Goal: Check status: Check status

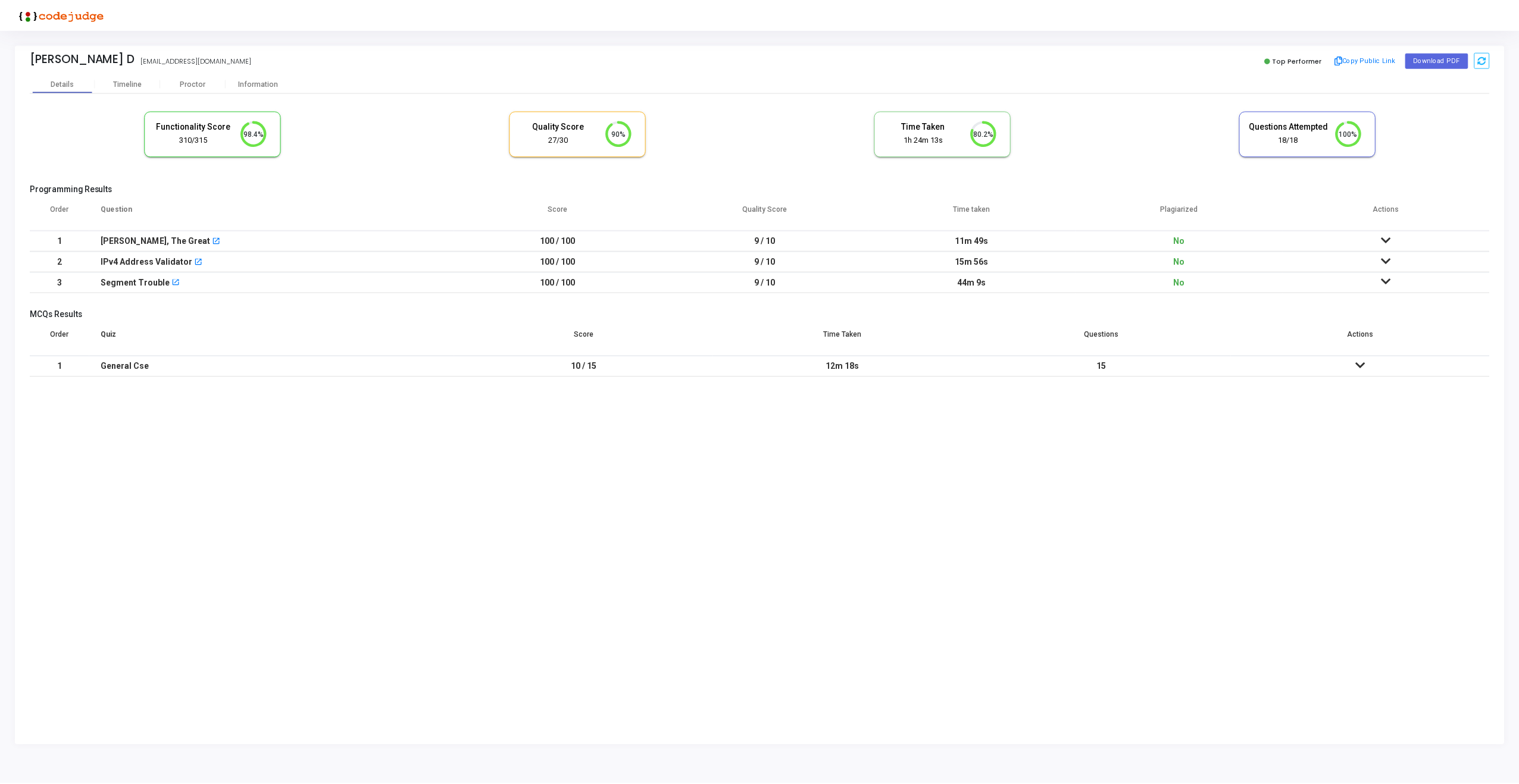
scroll to position [25, 30]
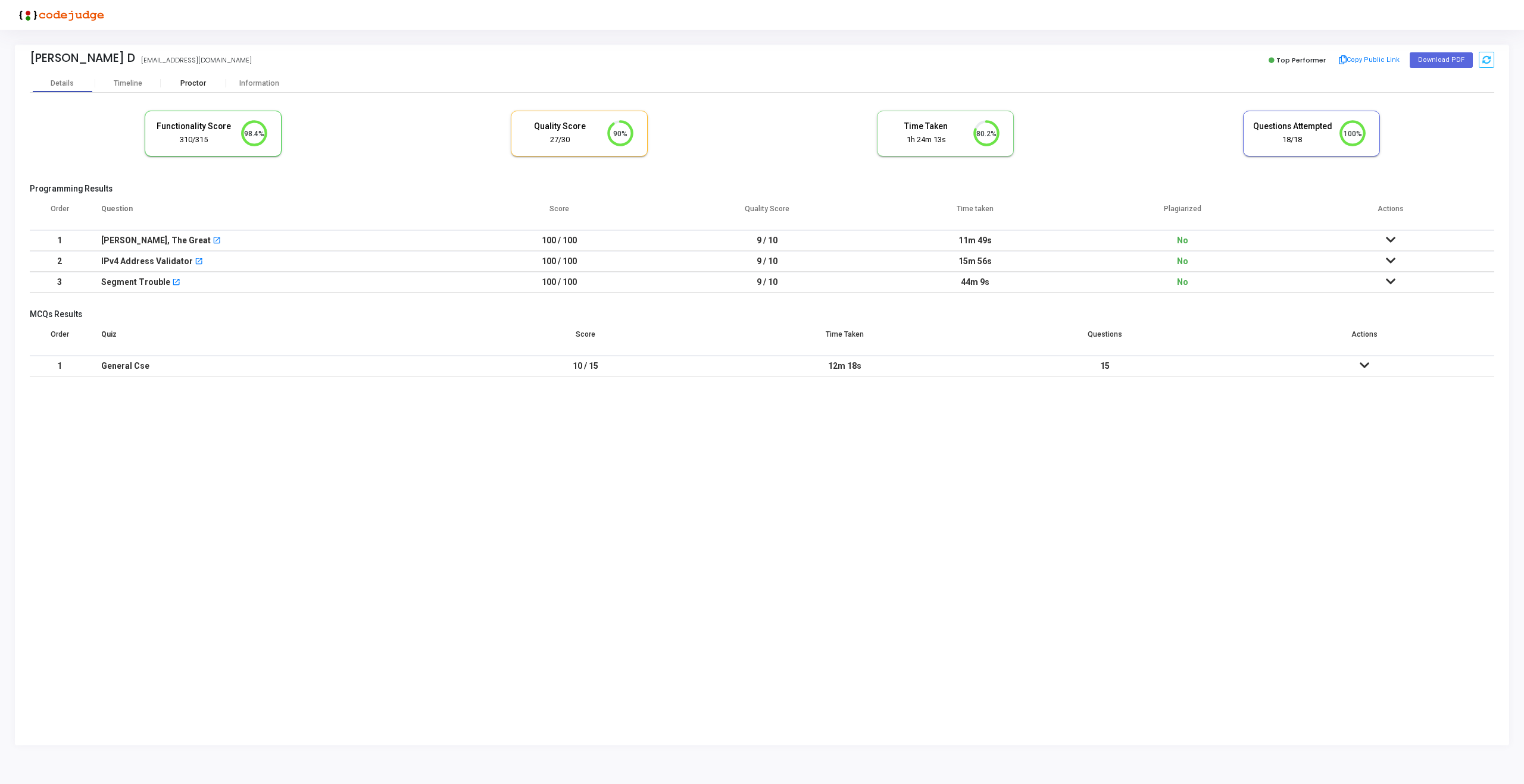
click at [191, 82] on div "Proctor" at bounding box center [193, 84] width 65 height 9
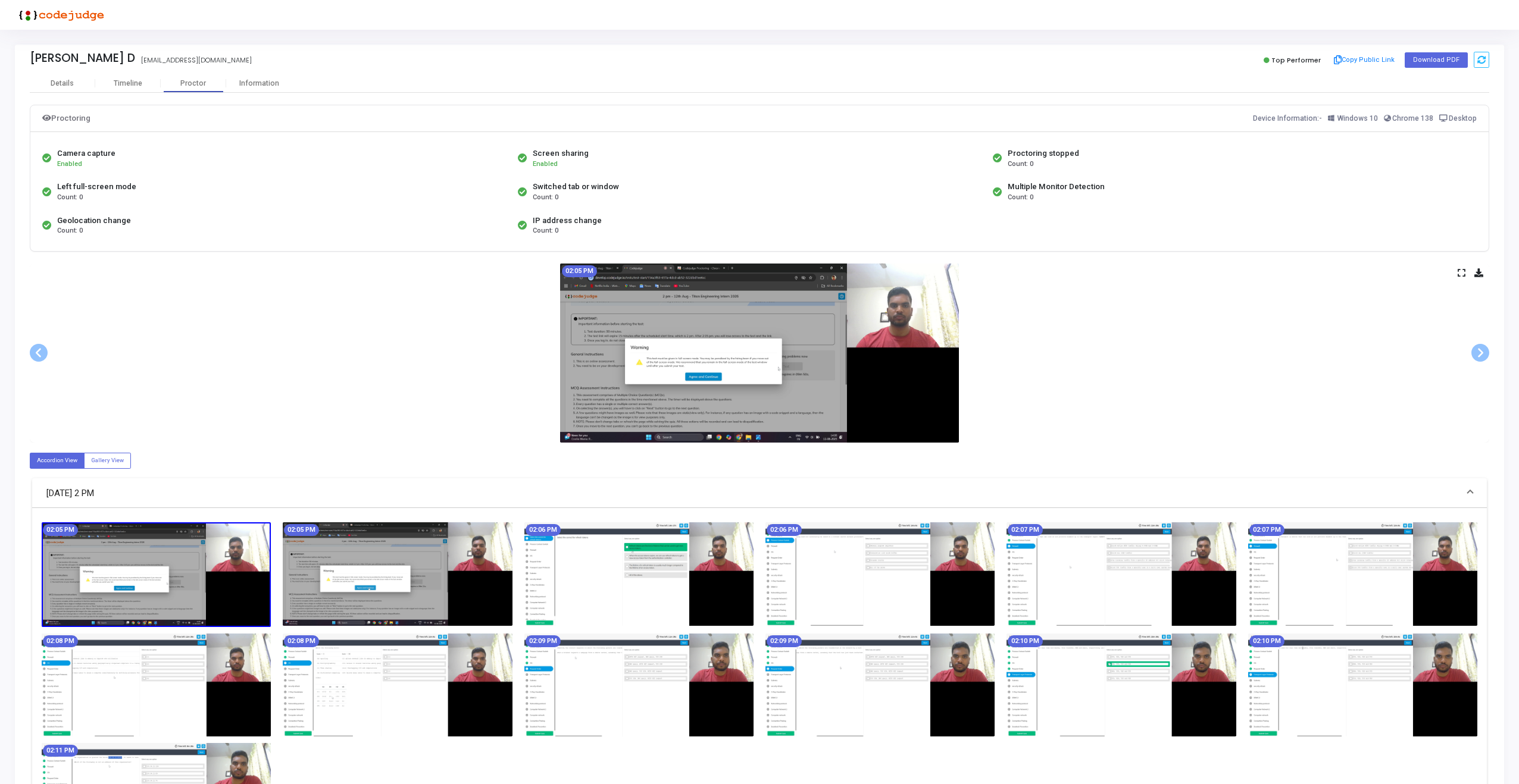
click at [1463, 270] on icon at bounding box center [1461, 272] width 8 height 6
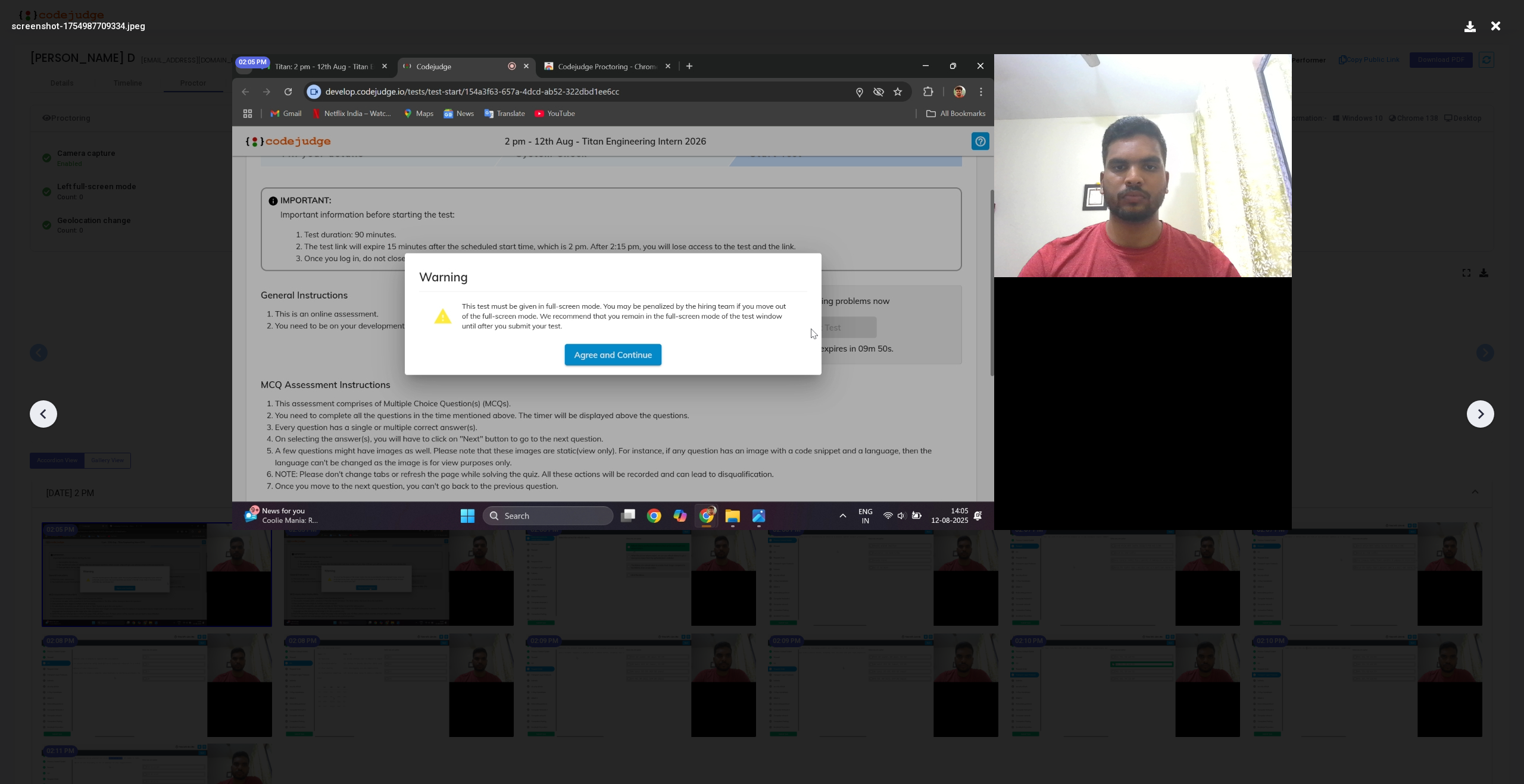
click at [675, 344] on img at bounding box center [762, 292] width 1059 height 476
click at [1392, 514] on div at bounding box center [762, 410] width 1524 height 749
click at [1485, 411] on icon at bounding box center [1481, 414] width 18 height 18
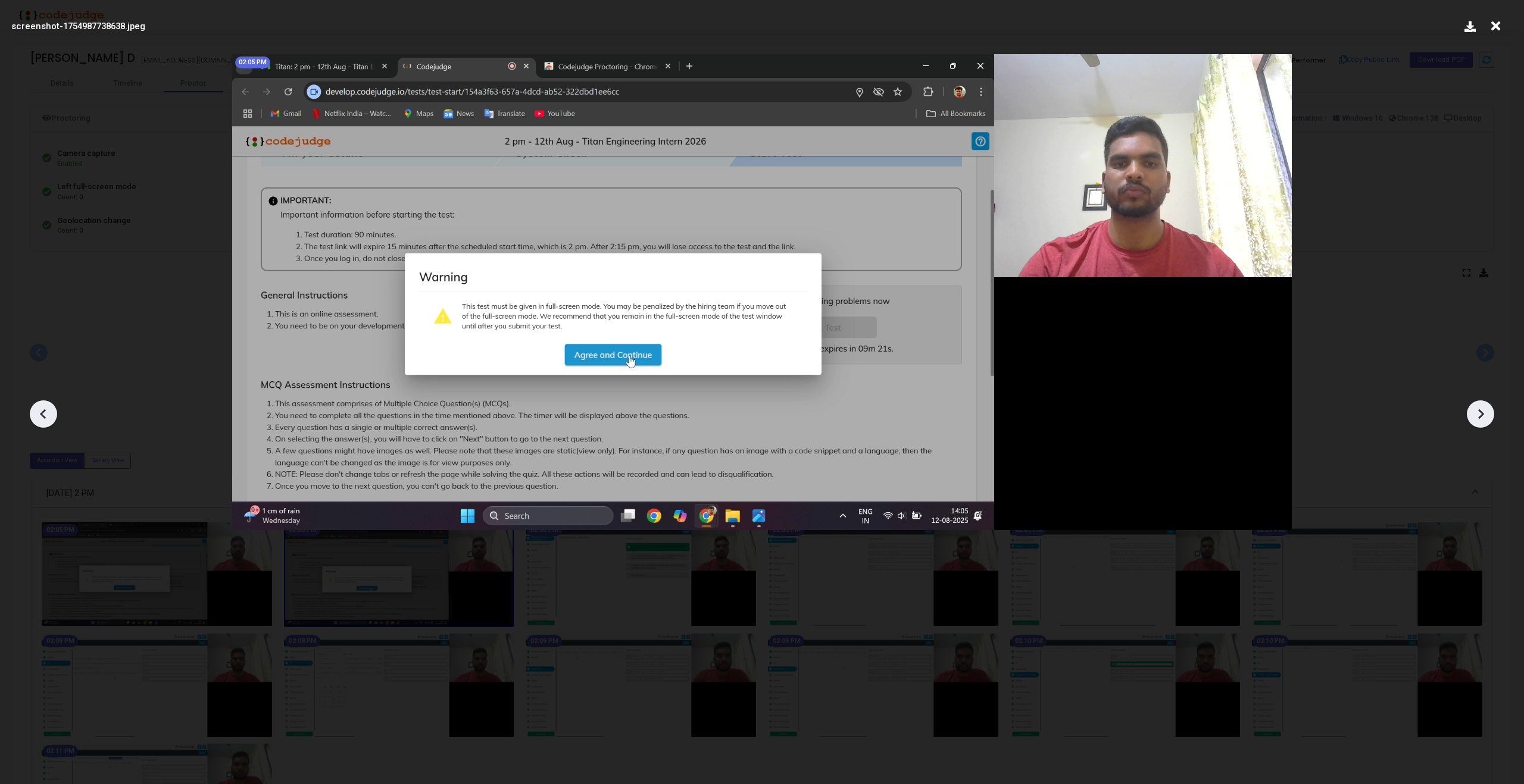
click at [1494, 28] on icon at bounding box center [1496, 26] width 19 height 23
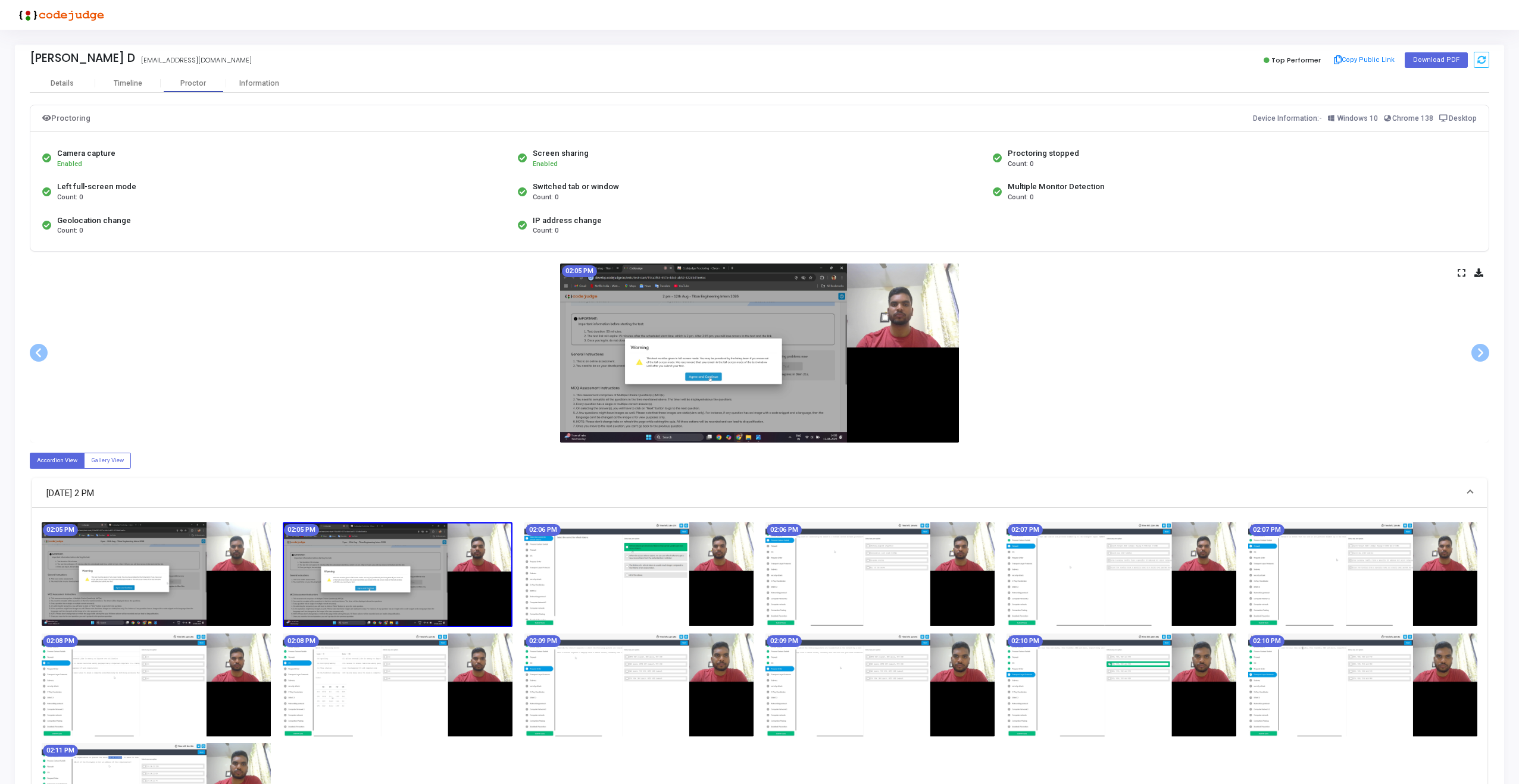
click at [1464, 270] on icon at bounding box center [1461, 272] width 8 height 6
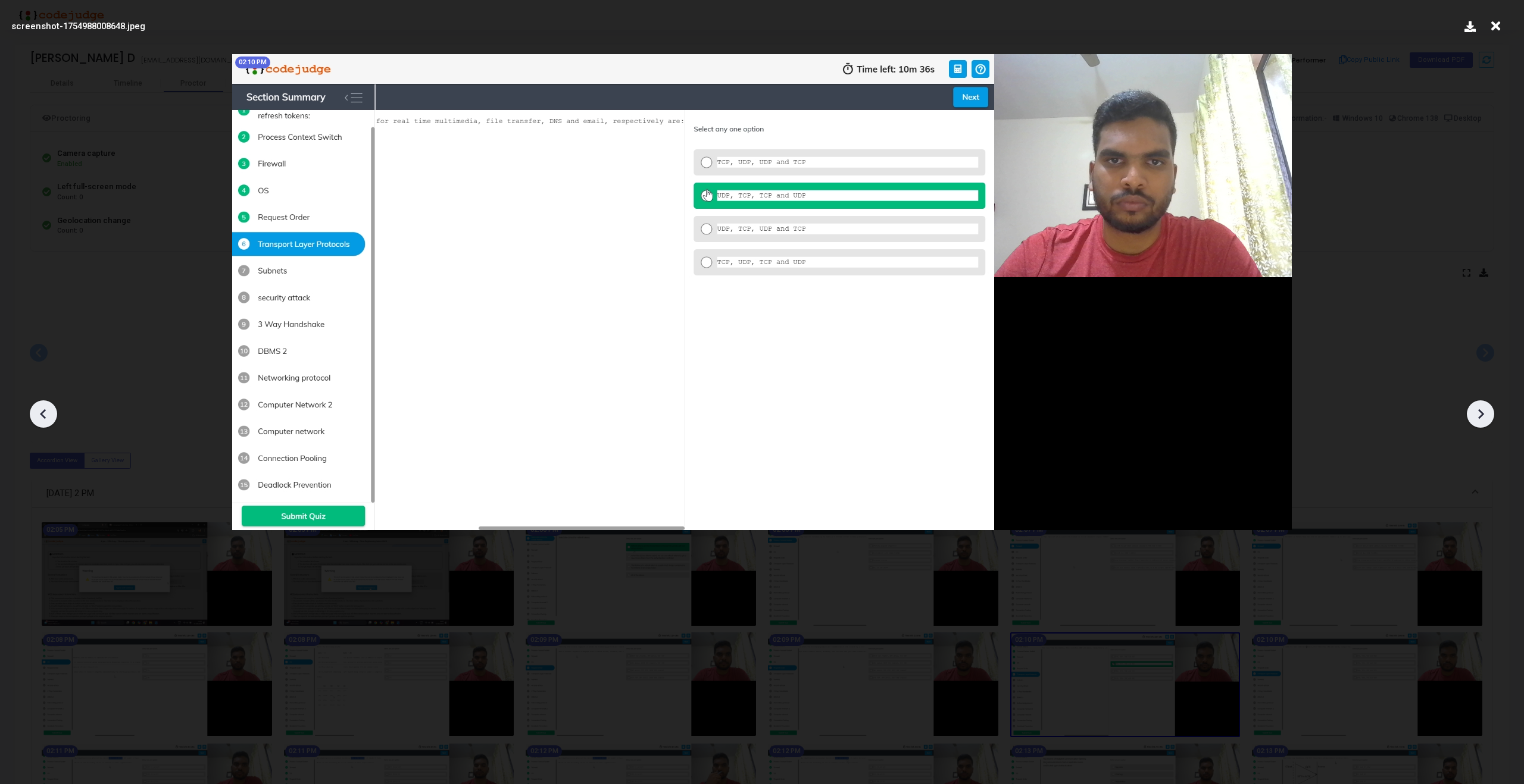
click at [1498, 25] on icon at bounding box center [1496, 26] width 19 height 23
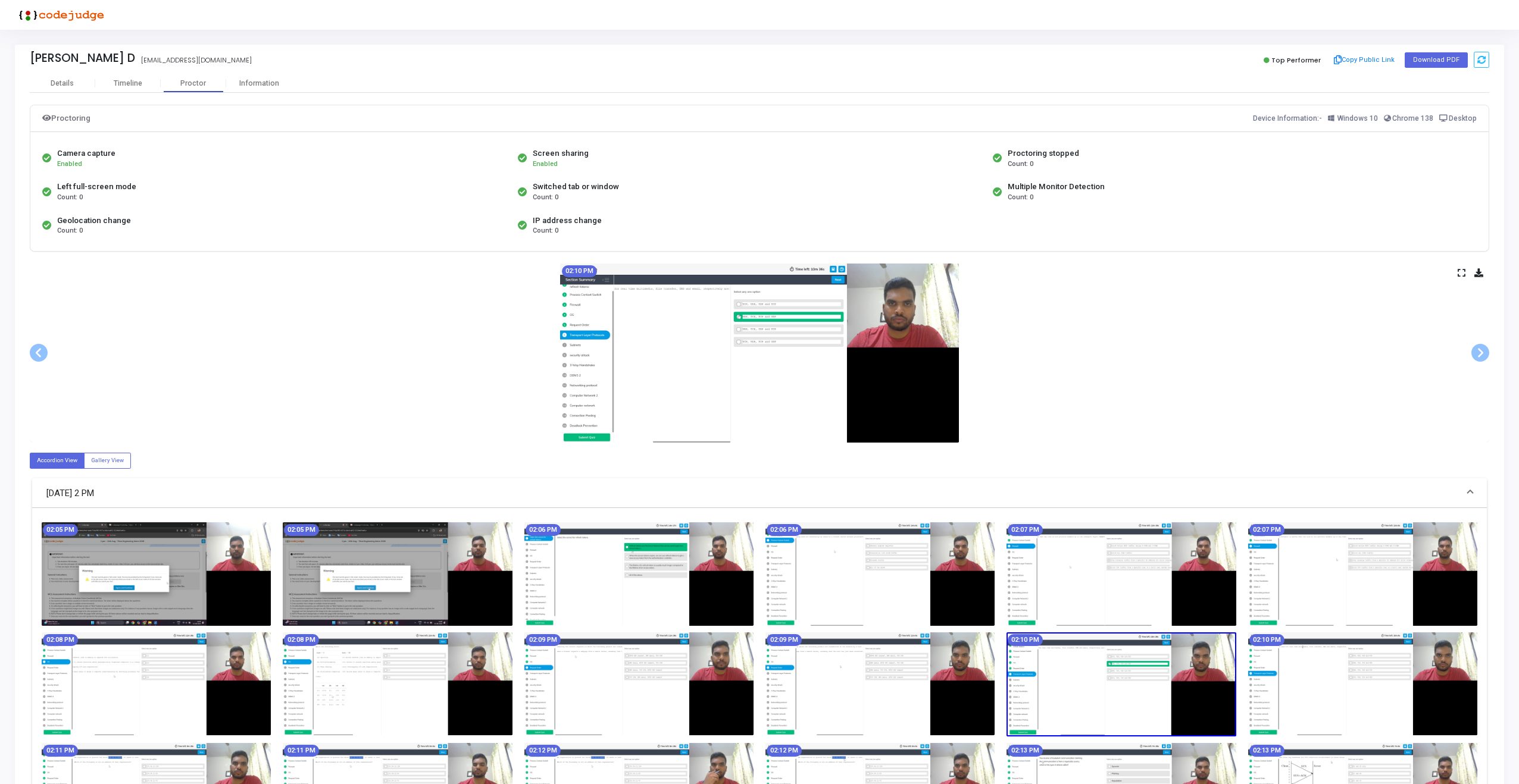
click at [1463, 270] on icon at bounding box center [1461, 272] width 8 height 6
